Goal: Book appointment/travel/reservation

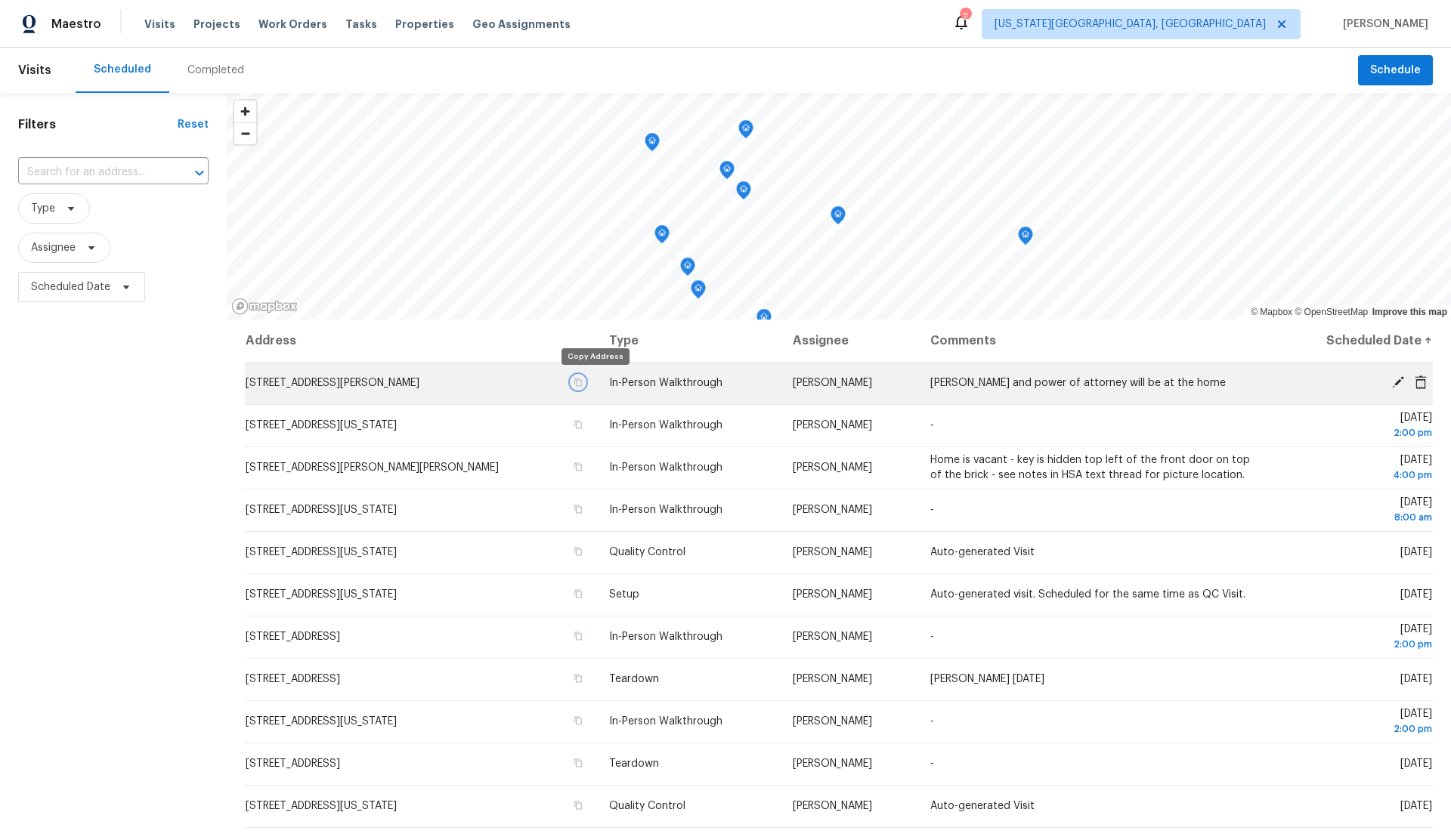
click at [583, 380] on icon "button" at bounding box center [578, 382] width 8 height 8
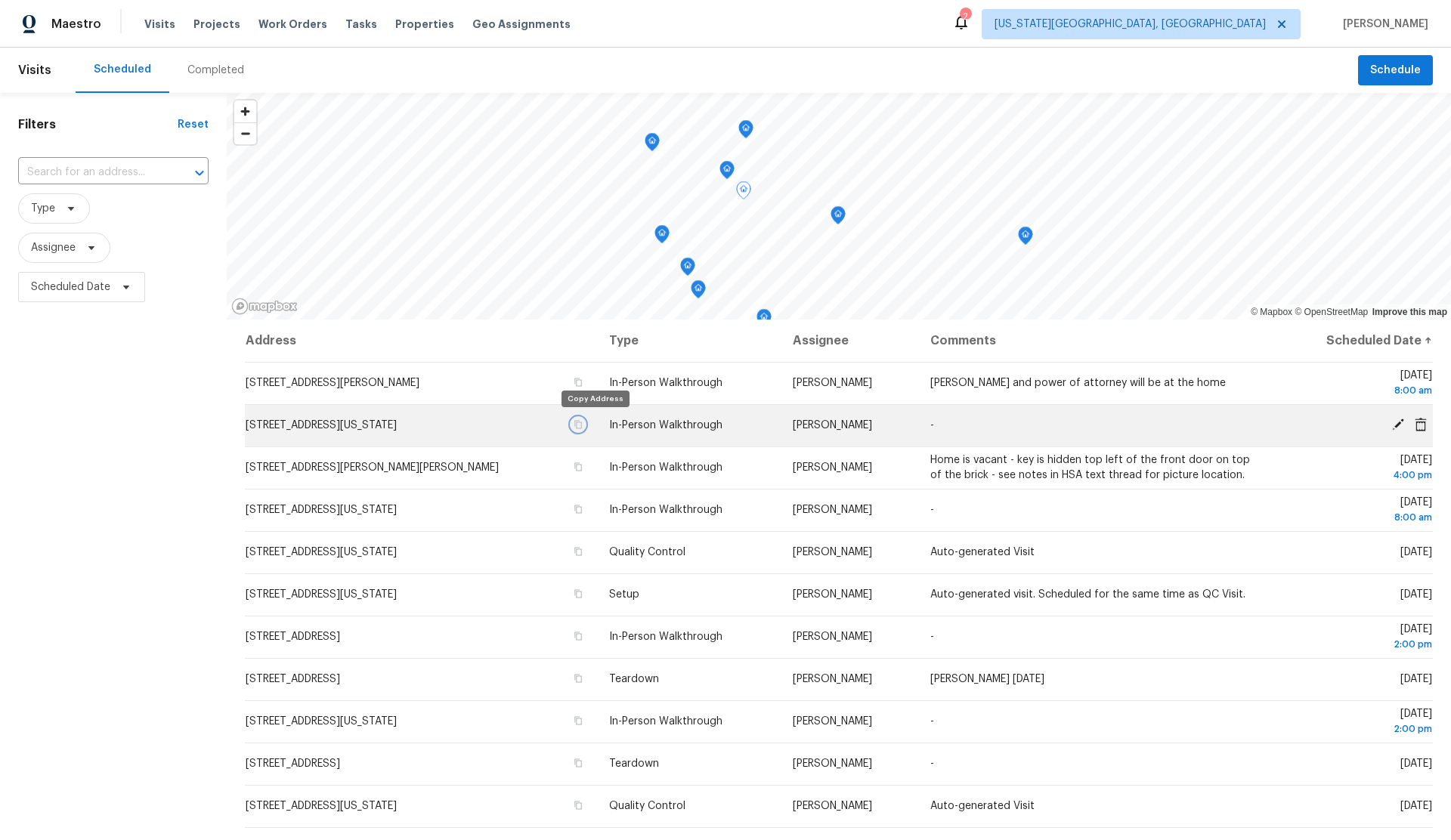
click at [583, 424] on icon "button" at bounding box center [578, 425] width 9 height 9
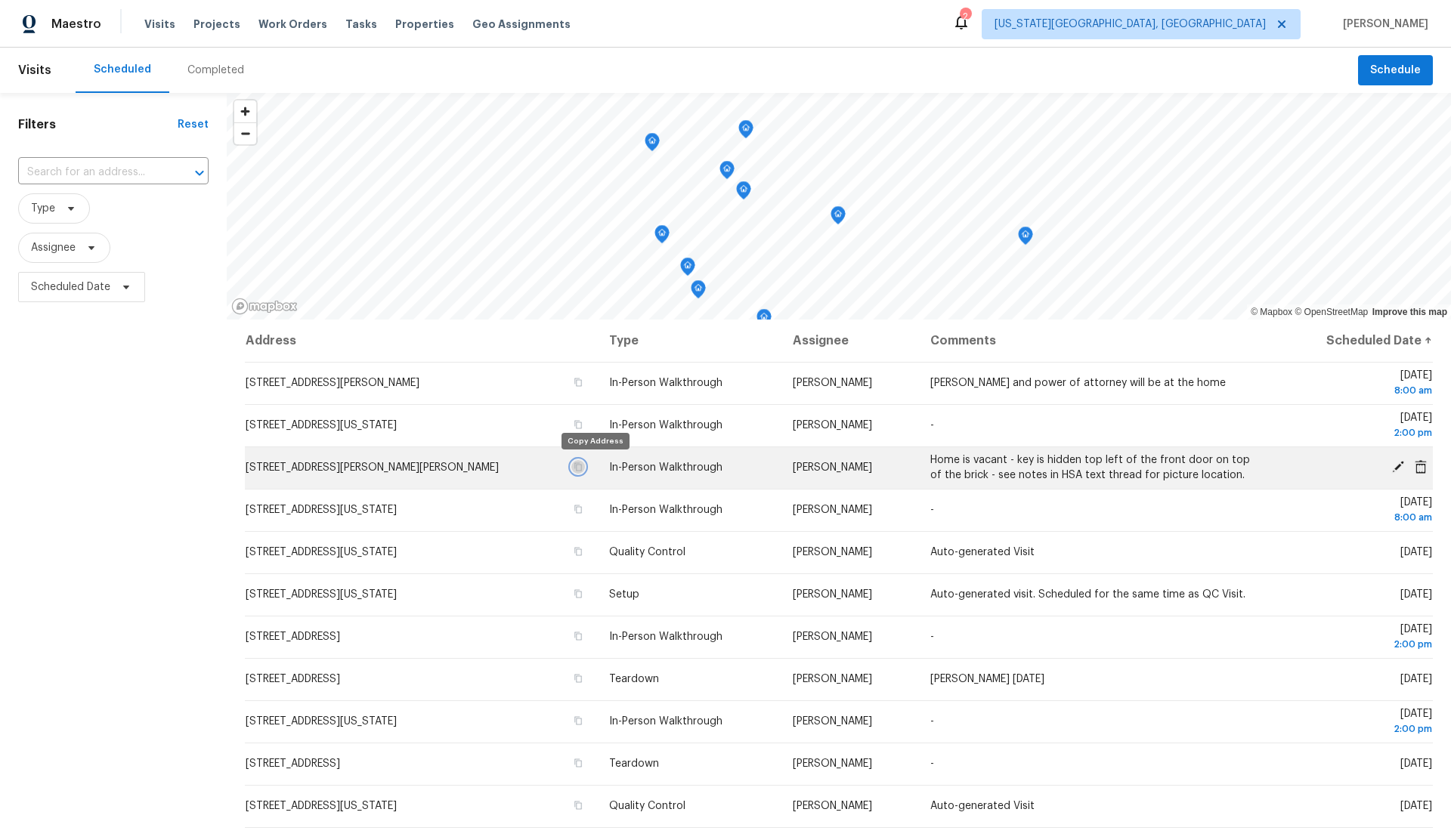
click at [583, 464] on icon "button" at bounding box center [578, 467] width 8 height 8
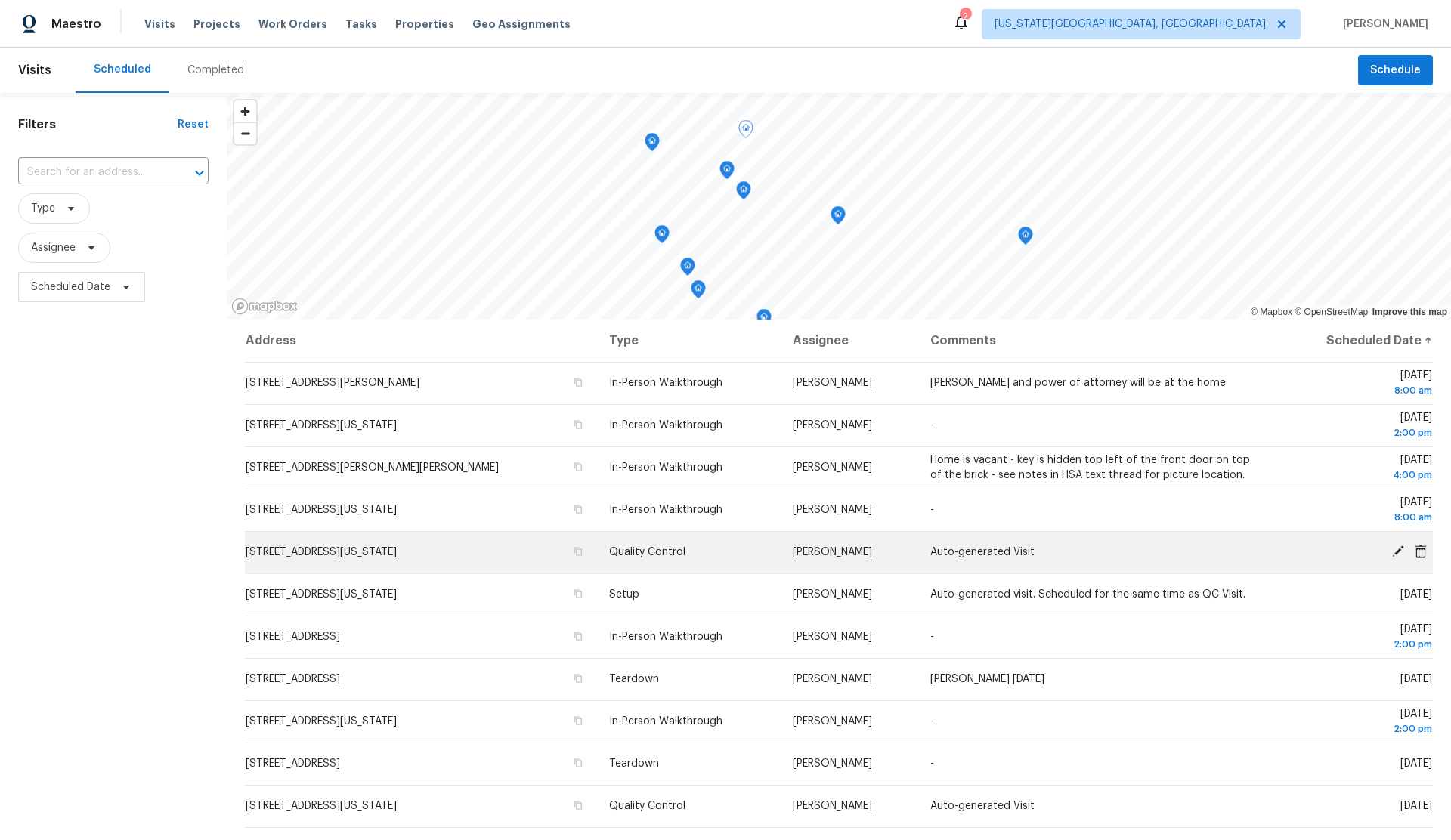
click at [1395, 550] on icon at bounding box center [1397, 551] width 13 height 13
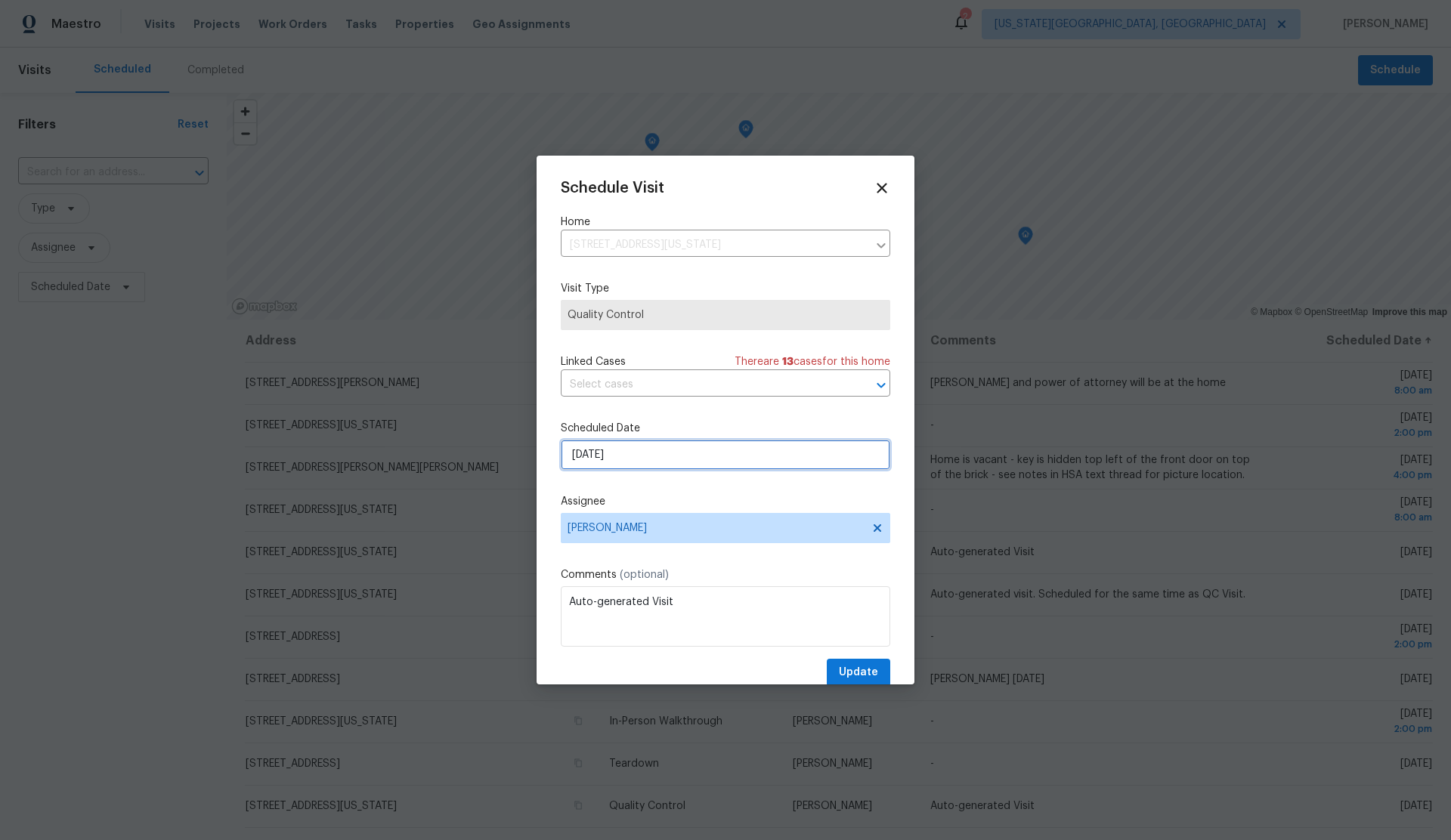
drag, startPoint x: 774, startPoint y: 457, endPoint x: 767, endPoint y: 454, distance: 7.6
click at [774, 457] on input "[DATE]" at bounding box center [725, 455] width 329 height 30
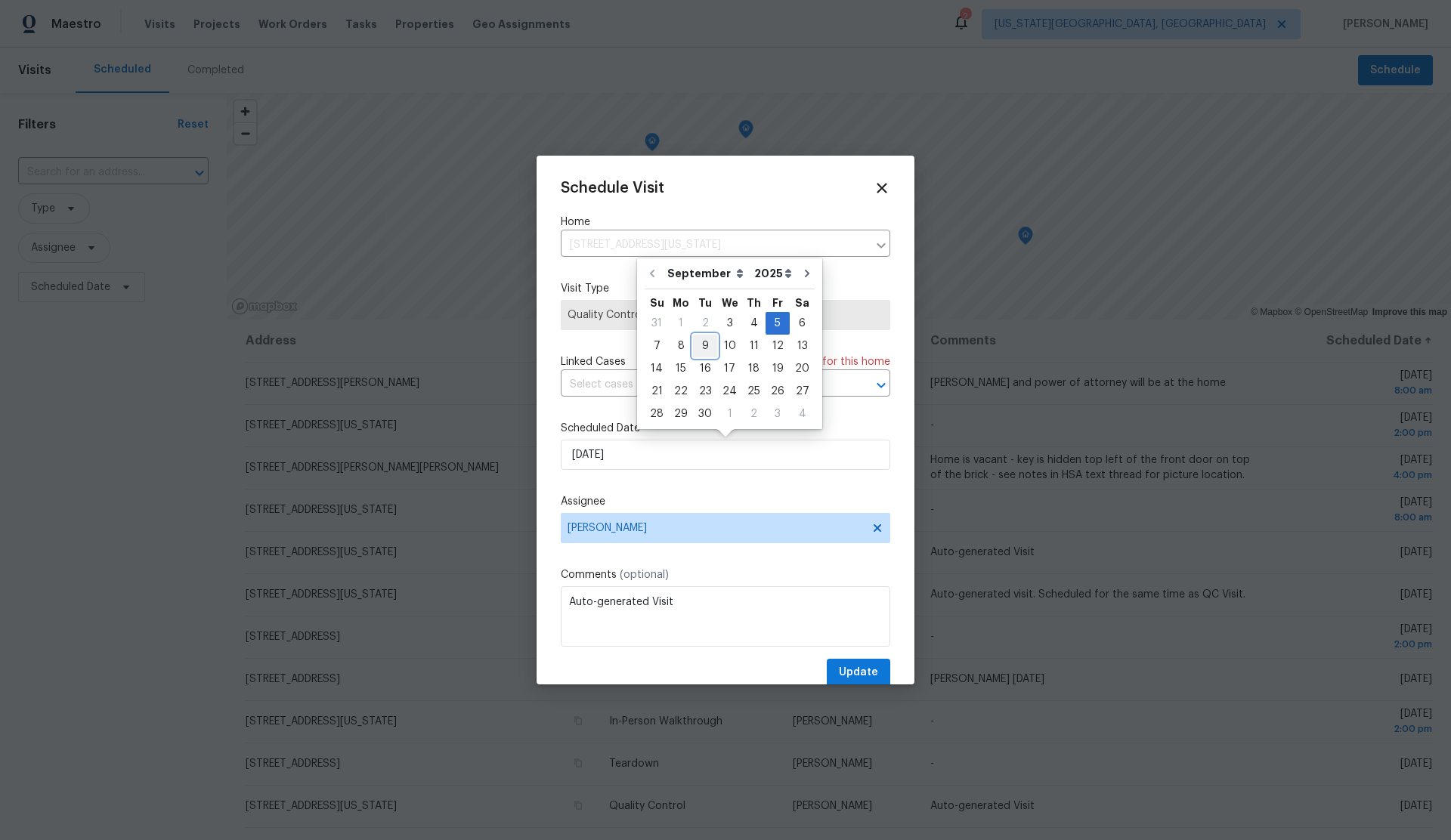
click at [702, 344] on div "9" at bounding box center [705, 346] width 25 height 21
type input "[DATE]"
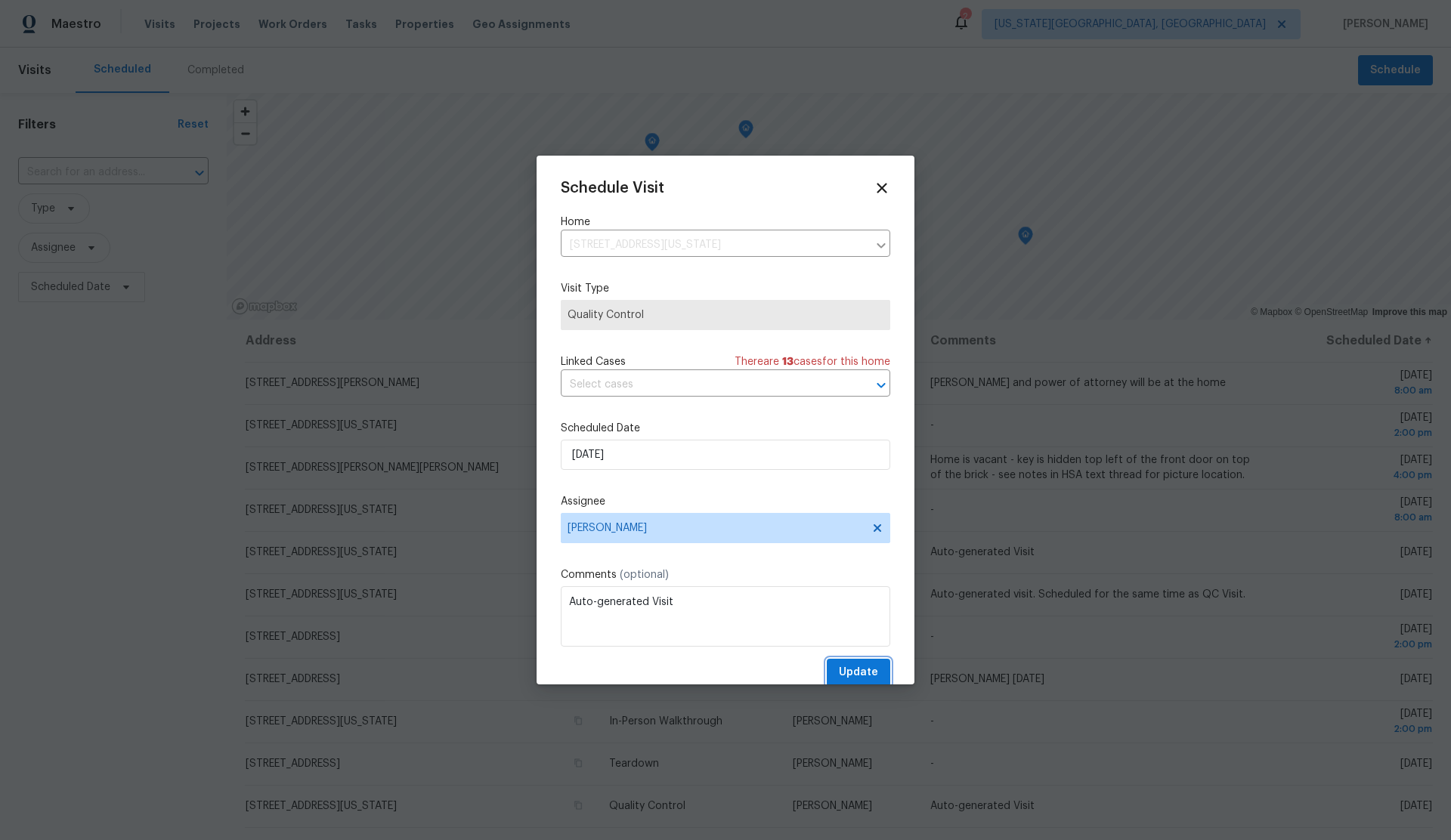
click at [860, 671] on span "Update" at bounding box center [858, 673] width 40 height 19
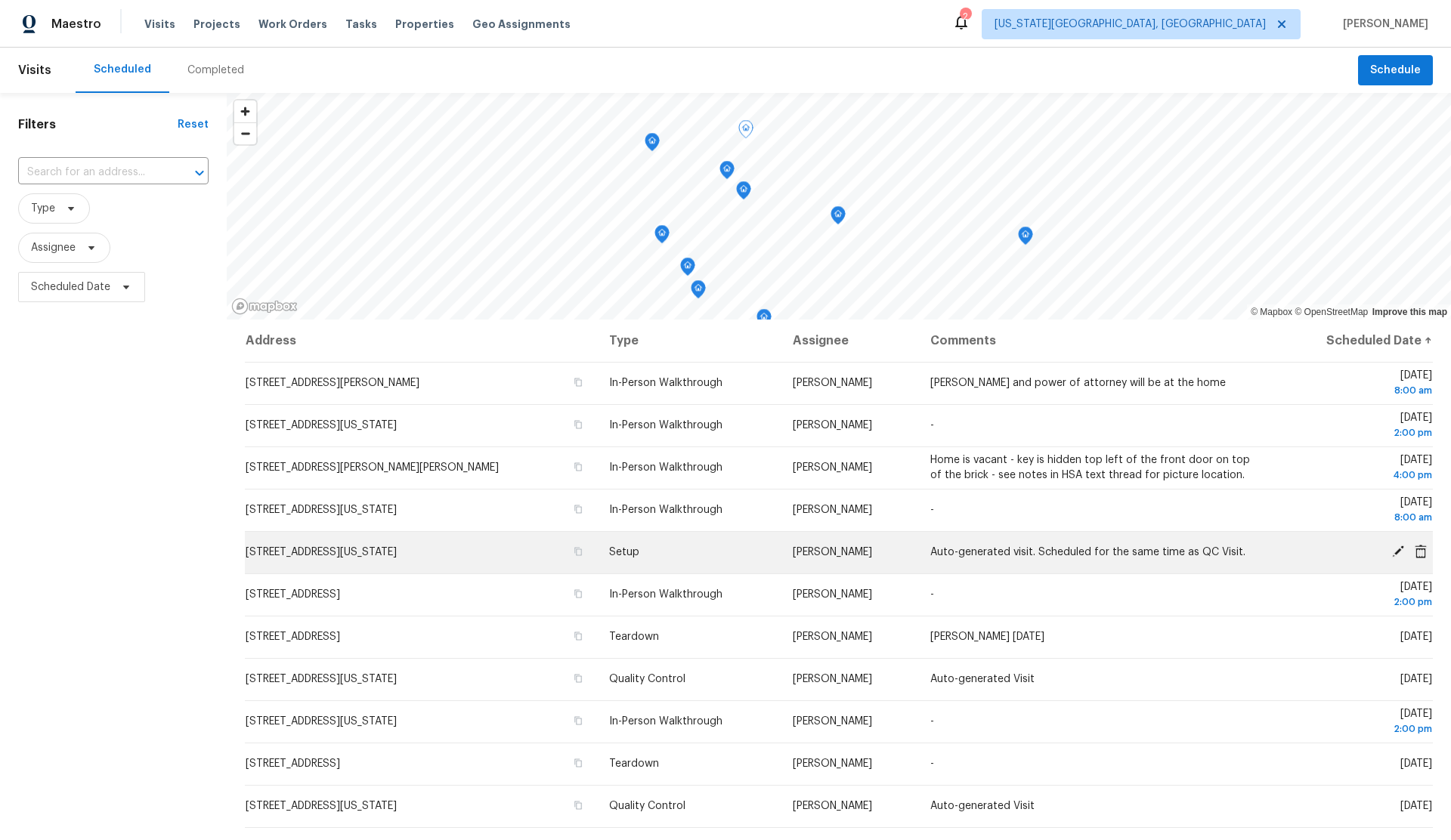
click at [1397, 549] on icon at bounding box center [1398, 552] width 12 height 12
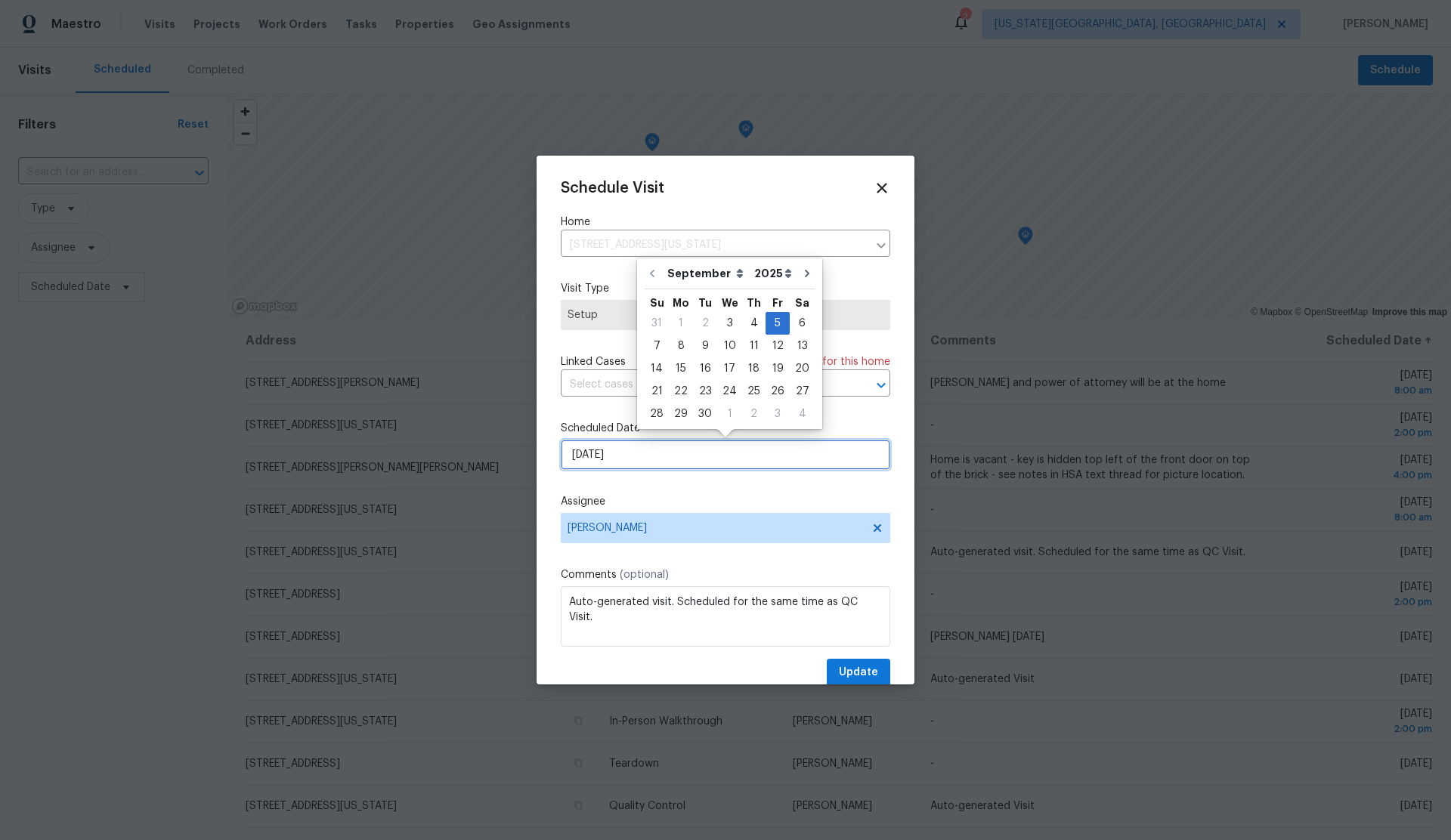
click at [699, 459] on input "[DATE]" at bounding box center [725, 455] width 329 height 30
click at [704, 346] on div "9" at bounding box center [705, 346] width 25 height 21
type input "[DATE]"
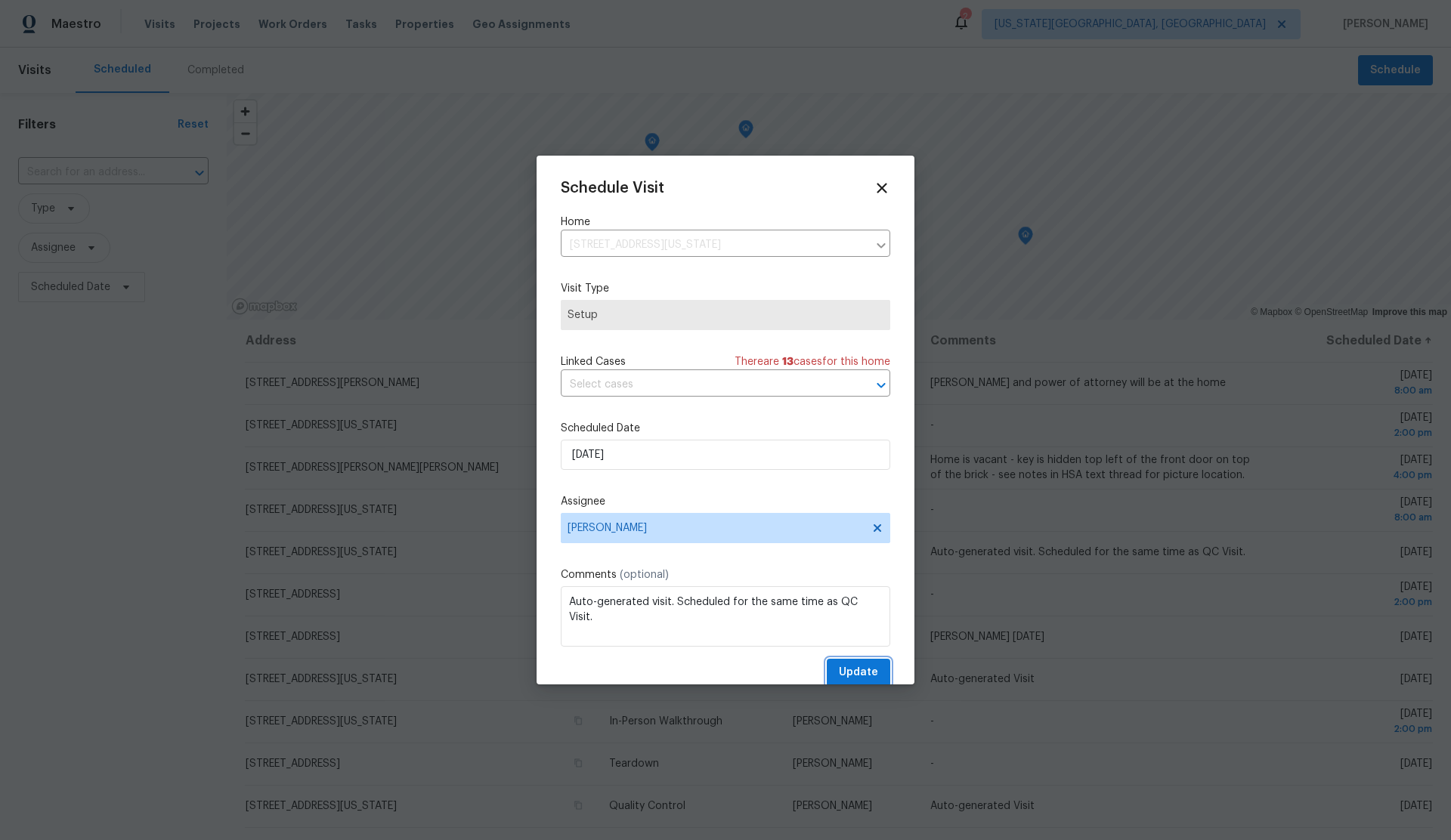
click at [869, 672] on span "Update" at bounding box center [858, 673] width 40 height 19
